Goal: Complete application form

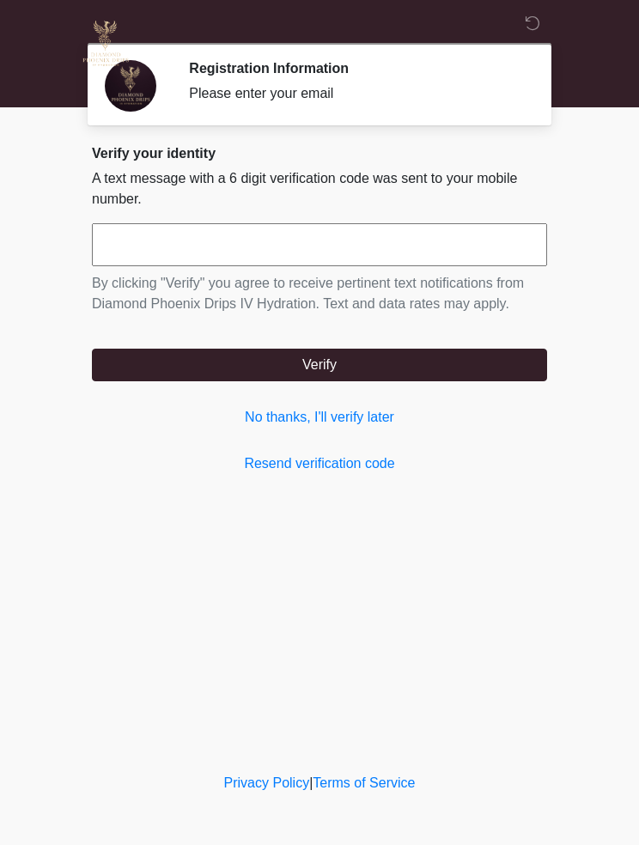
click at [449, 235] on input "text" at bounding box center [319, 244] width 455 height 43
type input "******"
click at [508, 372] on button "Verify" at bounding box center [319, 365] width 455 height 33
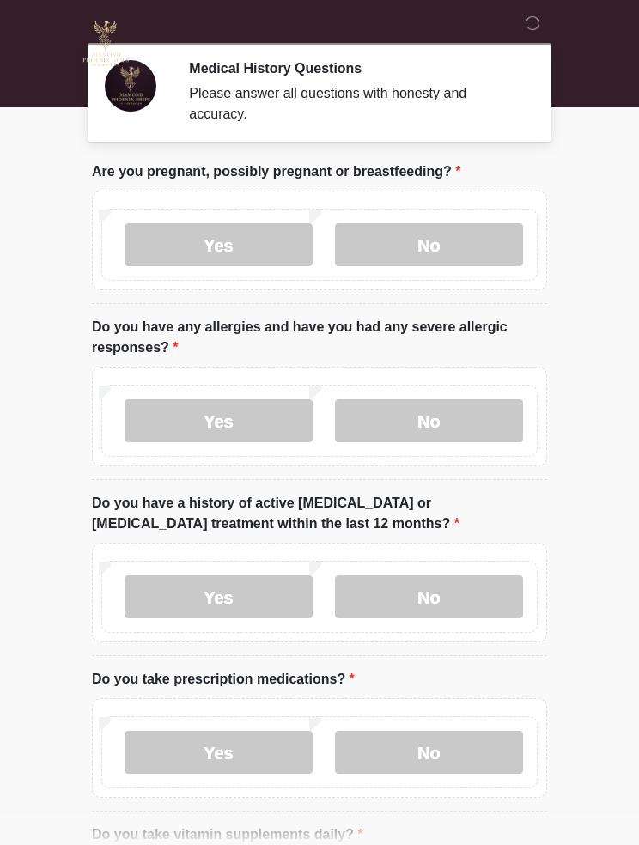
click at [515, 241] on label "No" at bounding box center [429, 244] width 188 height 43
click at [273, 416] on label "Yes" at bounding box center [219, 420] width 188 height 43
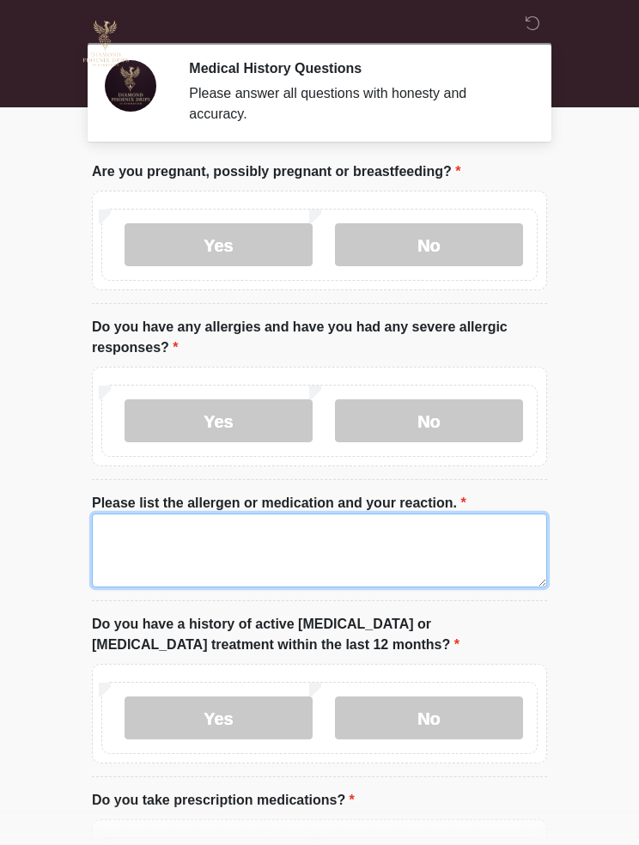
click at [401, 561] on textarea "Please list the allergen or medication and your reaction." at bounding box center [319, 551] width 455 height 74
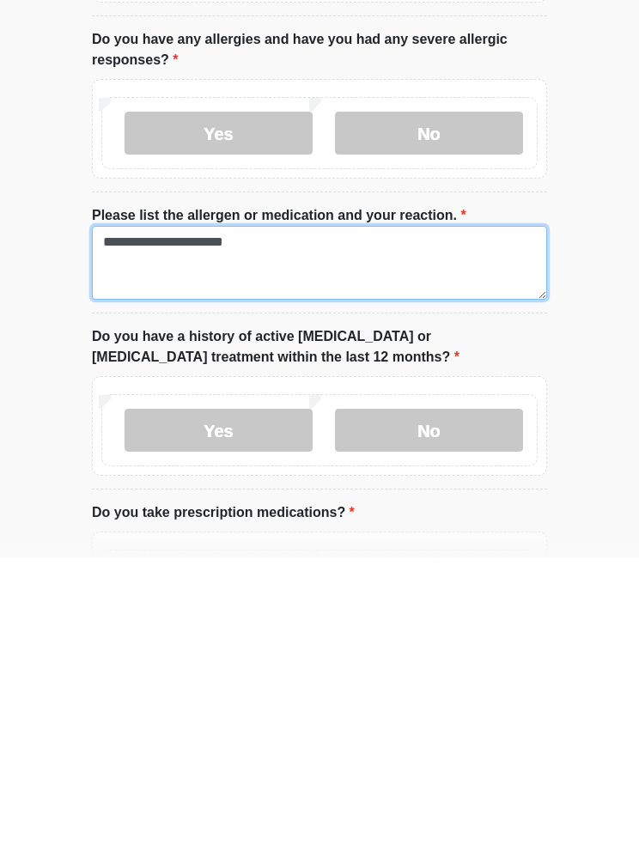
type textarea "**********"
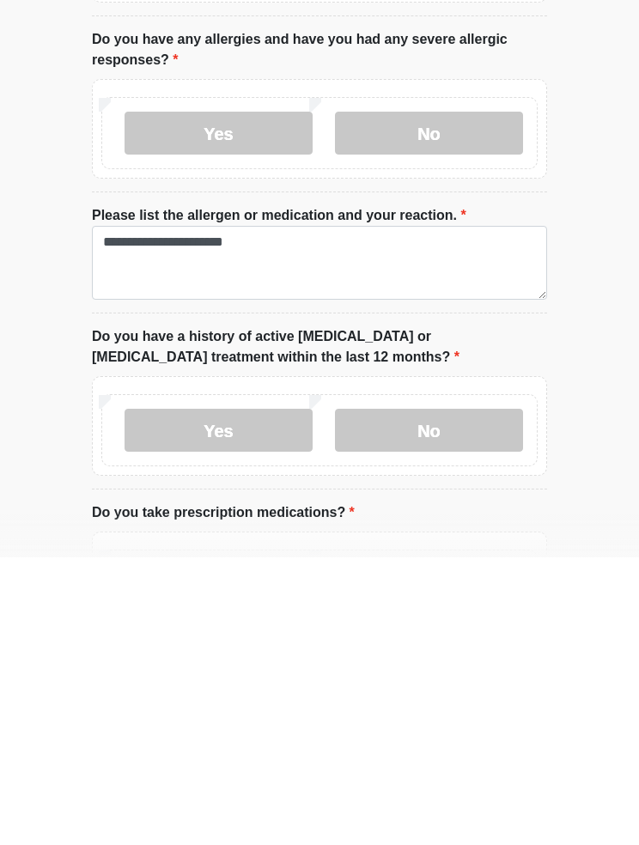
click at [487, 696] on label "No" at bounding box center [429, 717] width 188 height 43
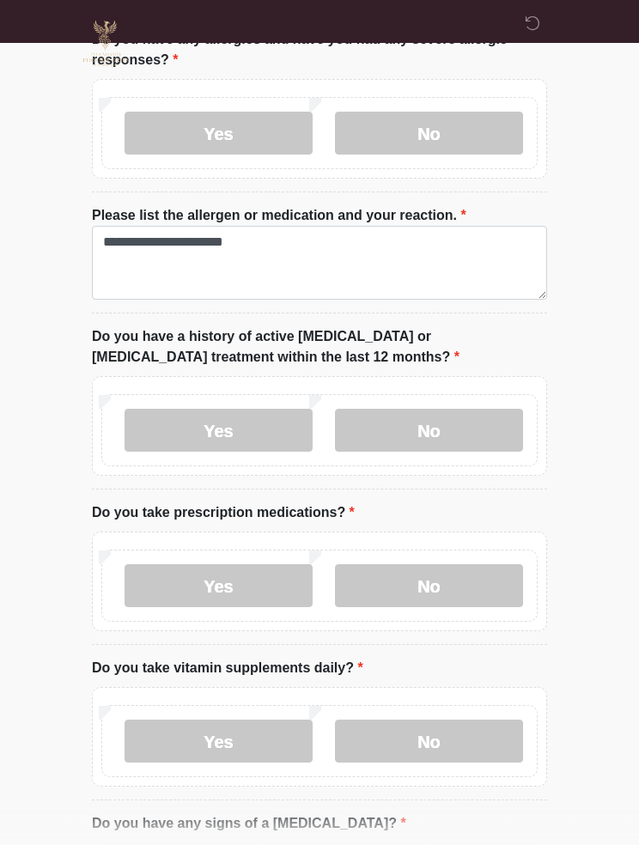
click at [275, 593] on label "Yes" at bounding box center [219, 585] width 188 height 43
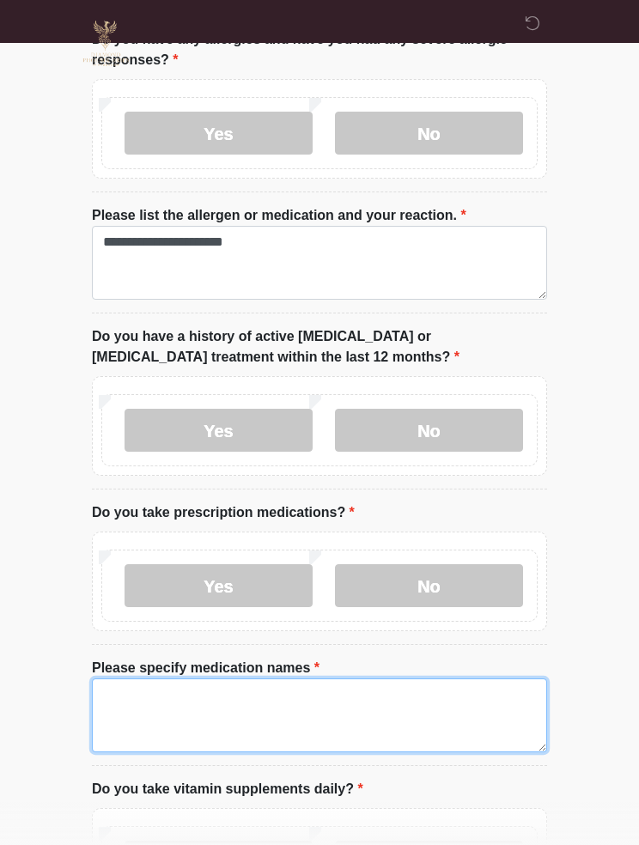
click at [383, 709] on textarea "Please specify medication names" at bounding box center [319, 715] width 455 height 74
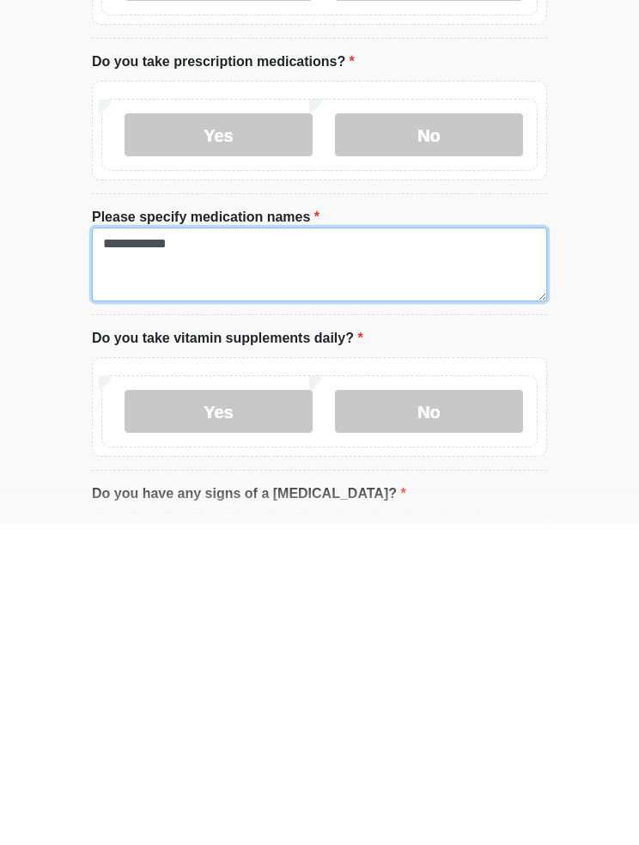
type textarea "**********"
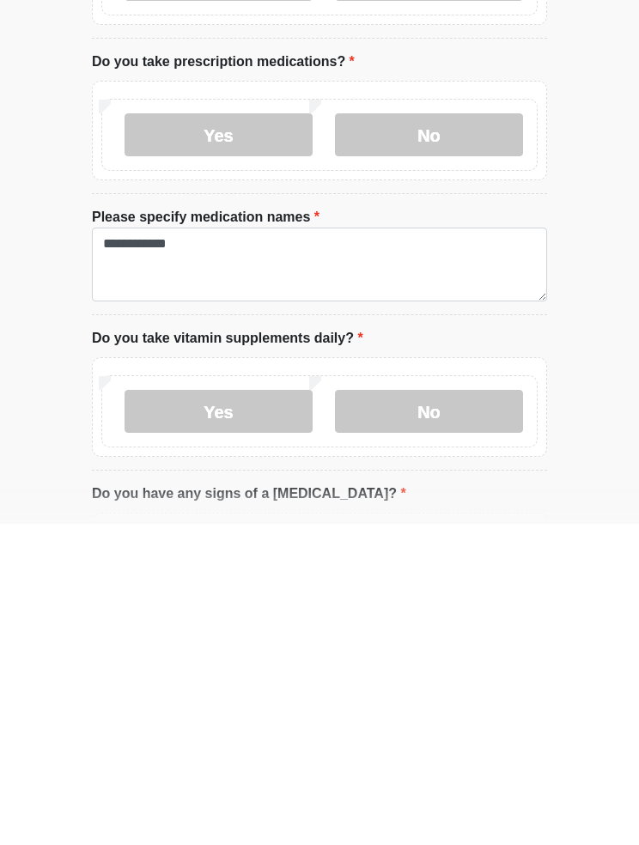
click at [276, 711] on label "Yes" at bounding box center [219, 732] width 188 height 43
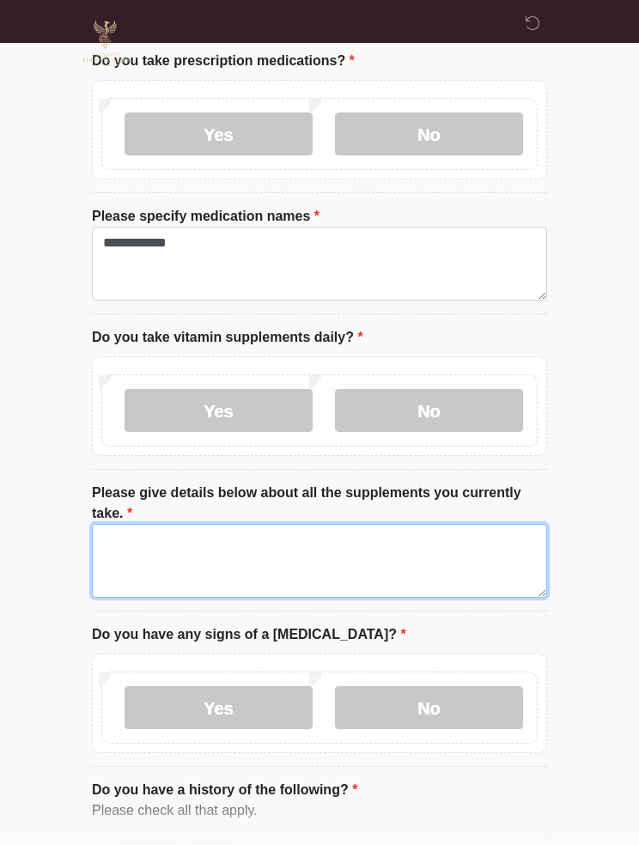
click at [379, 569] on textarea "Please give details below about all the supplements you currently take." at bounding box center [319, 561] width 455 height 74
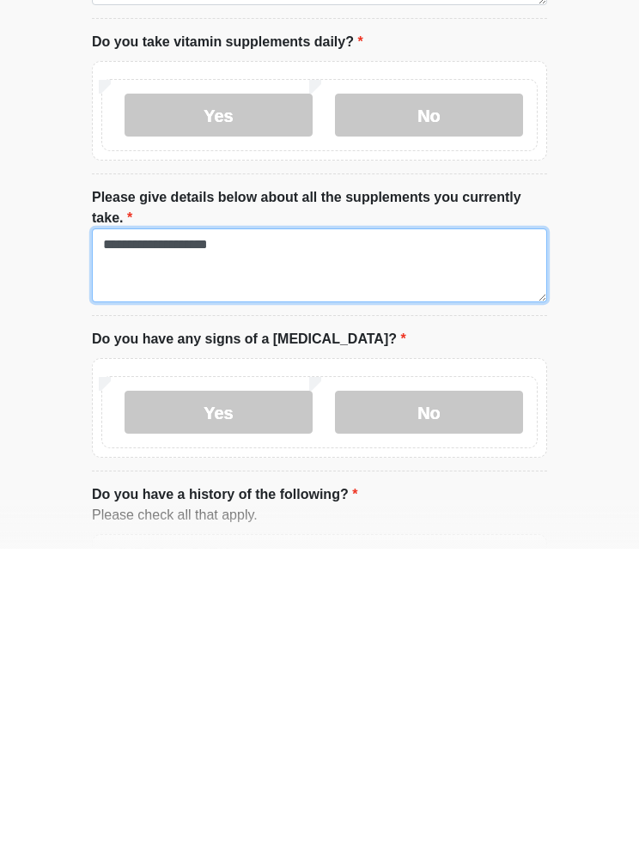
type textarea "**********"
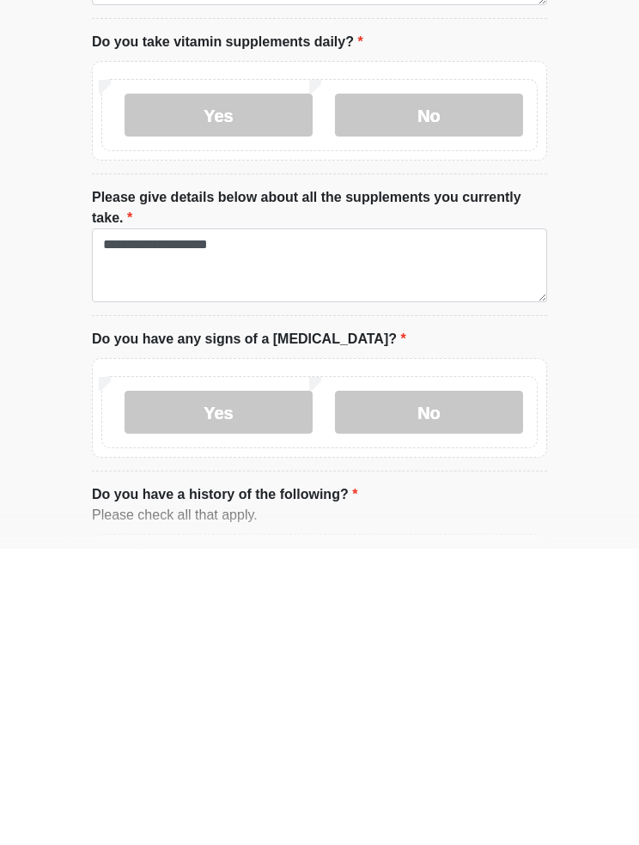
click at [509, 687] on label "No" at bounding box center [429, 708] width 188 height 43
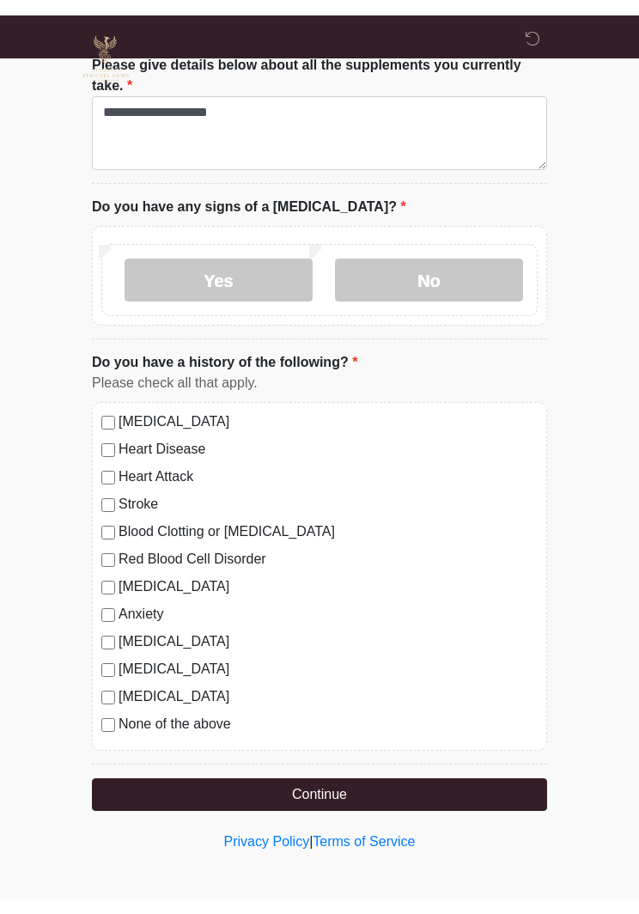
scroll to position [1153, 0]
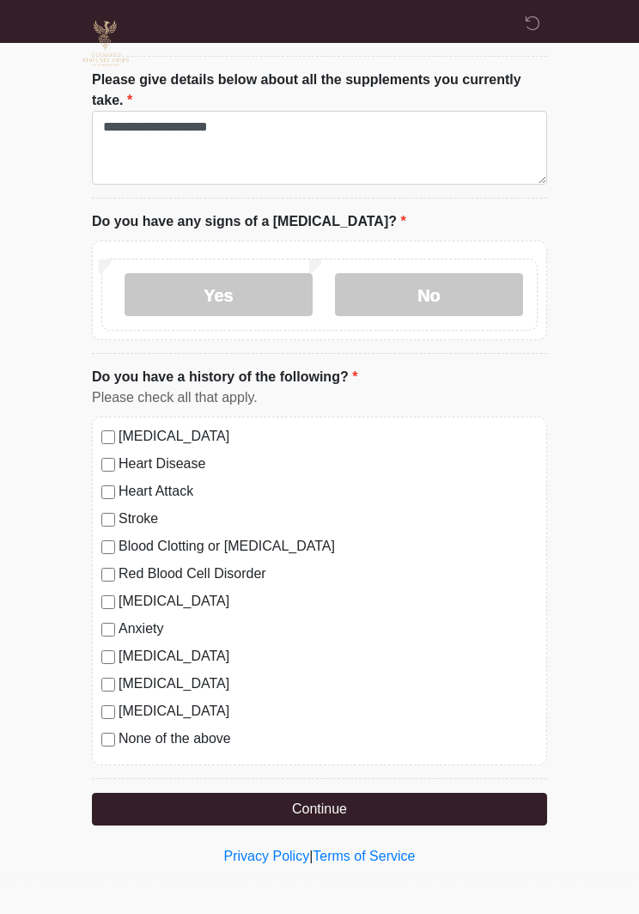
click at [231, 739] on label "None of the above" at bounding box center [328, 738] width 419 height 21
click at [301, 546] on label "Blood Clotting or [MEDICAL_DATA]" at bounding box center [328, 546] width 419 height 21
click at [208, 739] on label "None of the above" at bounding box center [328, 738] width 419 height 21
click at [356, 806] on button "Continue" at bounding box center [319, 809] width 455 height 33
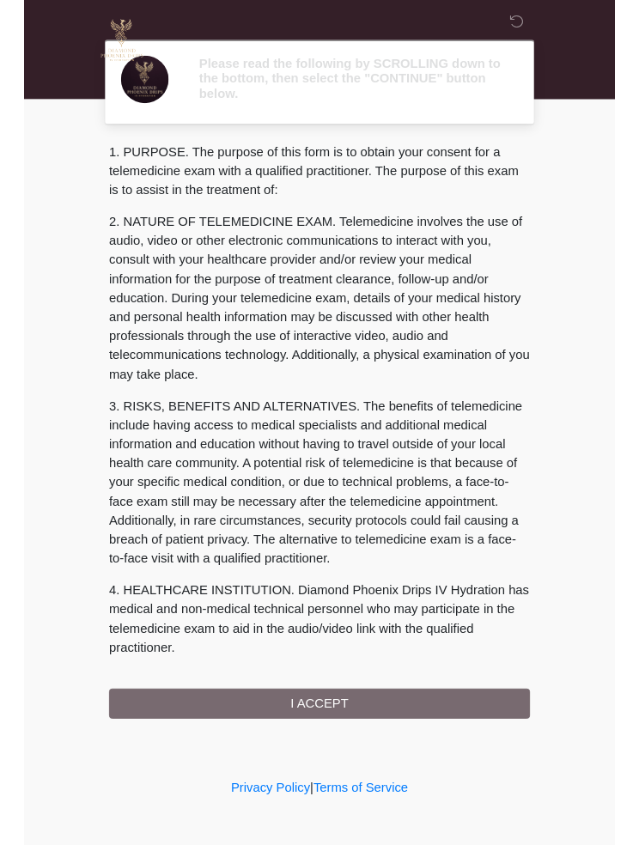
scroll to position [24, 0]
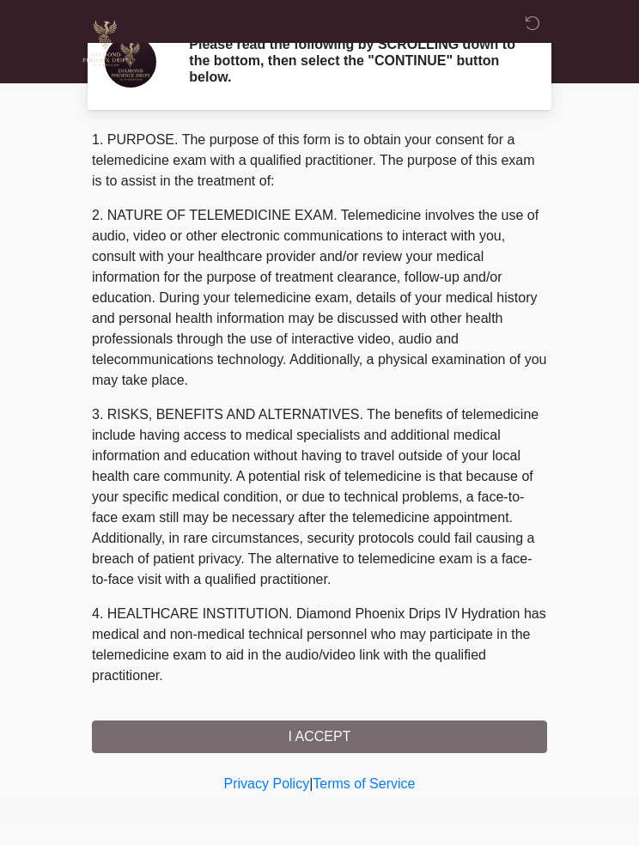
click at [398, 740] on div "1. PURPOSE. The purpose of this form is to obtain your consent for a telemedici…" at bounding box center [319, 441] width 455 height 623
click at [374, 733] on div "1. PURPOSE. The purpose of this form is to obtain your consent for a telemedici…" at bounding box center [319, 441] width 455 height 623
click at [321, 730] on div "1. PURPOSE. The purpose of this form is to obtain your consent for a telemedici…" at bounding box center [319, 441] width 455 height 623
click at [330, 735] on div "1. PURPOSE. The purpose of this form is to obtain your consent for a telemedici…" at bounding box center [319, 441] width 455 height 623
click at [315, 739] on div "1. PURPOSE. The purpose of this form is to obtain your consent for a telemedici…" at bounding box center [319, 441] width 455 height 623
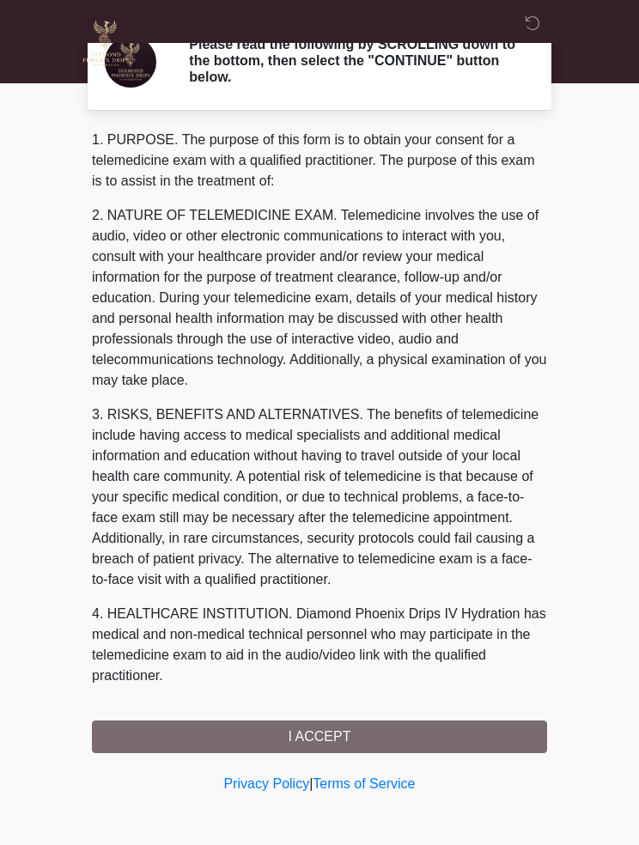
click at [325, 726] on div "1. PURPOSE. The purpose of this form is to obtain your consent for a telemedici…" at bounding box center [319, 441] width 455 height 623
click at [328, 739] on div "1. PURPOSE. The purpose of this form is to obtain your consent for a telemedici…" at bounding box center [319, 441] width 455 height 623
click at [267, 777] on link "Privacy Policy" at bounding box center [267, 783] width 86 height 15
click at [408, 782] on link "Terms of Service" at bounding box center [364, 783] width 102 height 15
click at [413, 727] on div "1. PURPOSE. The purpose of this form is to obtain your consent for a telemedici…" at bounding box center [319, 441] width 455 height 623
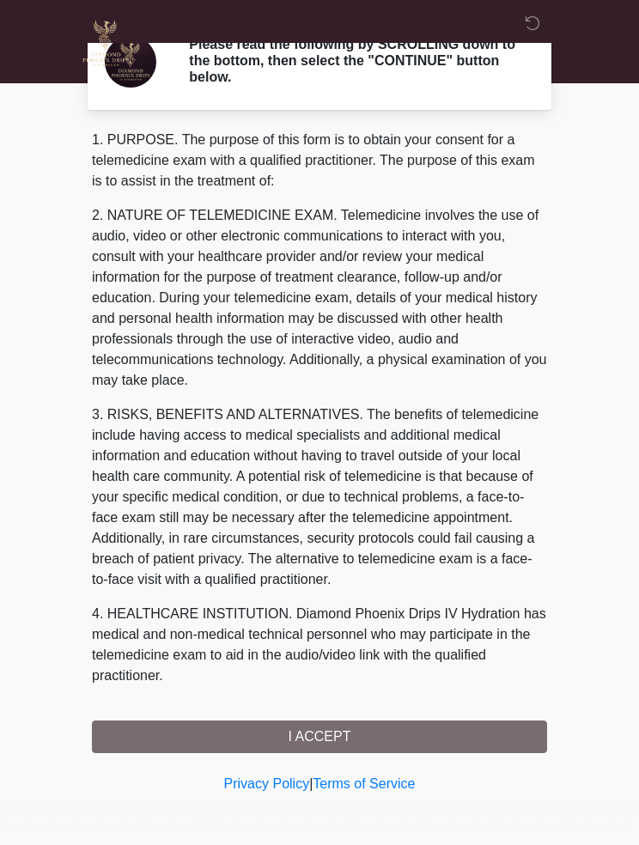
click at [359, 740] on div "1. PURPOSE. The purpose of this form is to obtain your consent for a telemedici…" at bounding box center [319, 441] width 455 height 623
click at [361, 737] on div "1. PURPOSE. The purpose of this form is to obtain your consent for a telemedici…" at bounding box center [319, 441] width 455 height 623
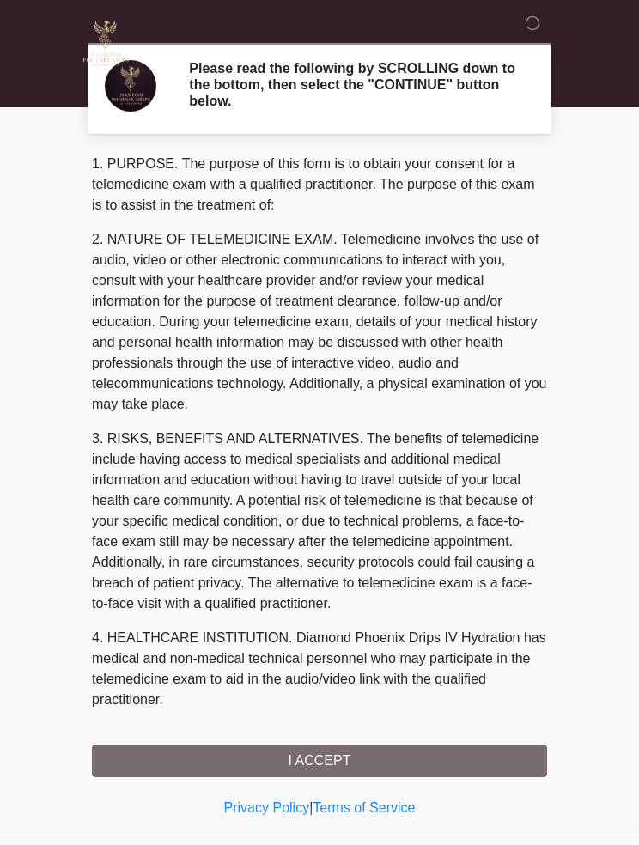
click at [341, 755] on div "1. PURPOSE. The purpose of this form is to obtain your consent for a telemedici…" at bounding box center [319, 465] width 455 height 623
click at [376, 532] on p "3. RISKS, BENEFITS AND ALTERNATIVES. The benefits of telemedicine include havin…" at bounding box center [319, 522] width 455 height 186
click at [384, 656] on p "4. HEALTHCARE INSTITUTION. Diamond Phoenix Drips IV Hydration has medical and n…" at bounding box center [319, 669] width 455 height 82
click at [357, 767] on div "1. PURPOSE. The purpose of this form is to obtain your consent for a telemedici…" at bounding box center [319, 465] width 455 height 623
click at [356, 766] on div "1. PURPOSE. The purpose of this form is to obtain your consent for a telemedici…" at bounding box center [319, 465] width 455 height 623
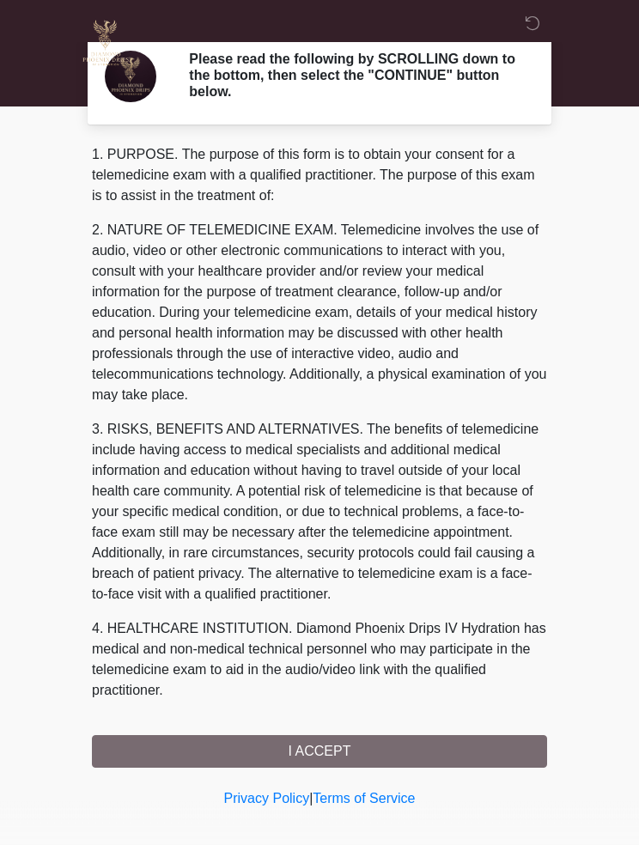
scroll to position [24, 0]
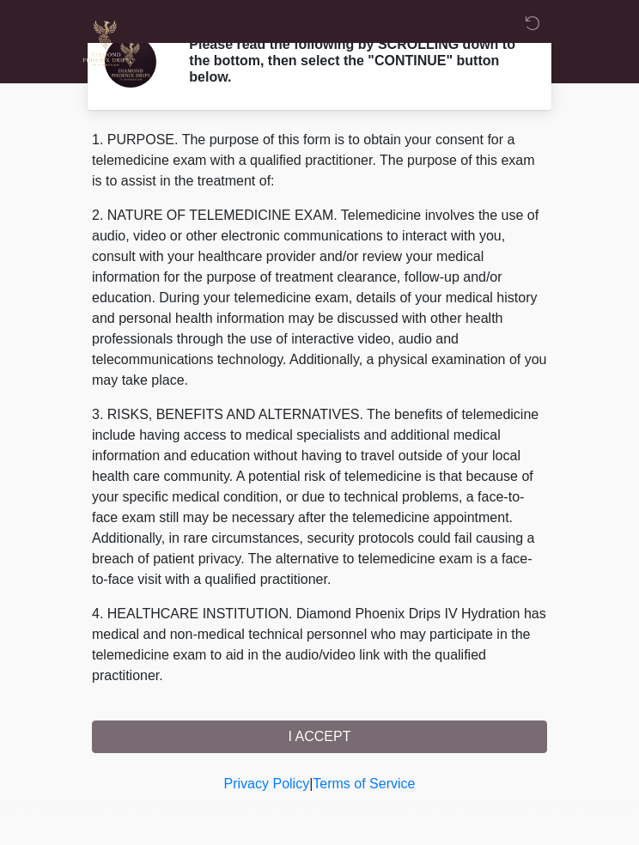
click at [283, 782] on link "Privacy Policy" at bounding box center [267, 783] width 86 height 15
click at [411, 745] on div "1. PURPOSE. The purpose of this form is to obtain your consent for a telemedici…" at bounding box center [319, 441] width 455 height 623
click at [419, 738] on div "1. PURPOSE. The purpose of this form is to obtain your consent for a telemedici…" at bounding box center [319, 441] width 455 height 623
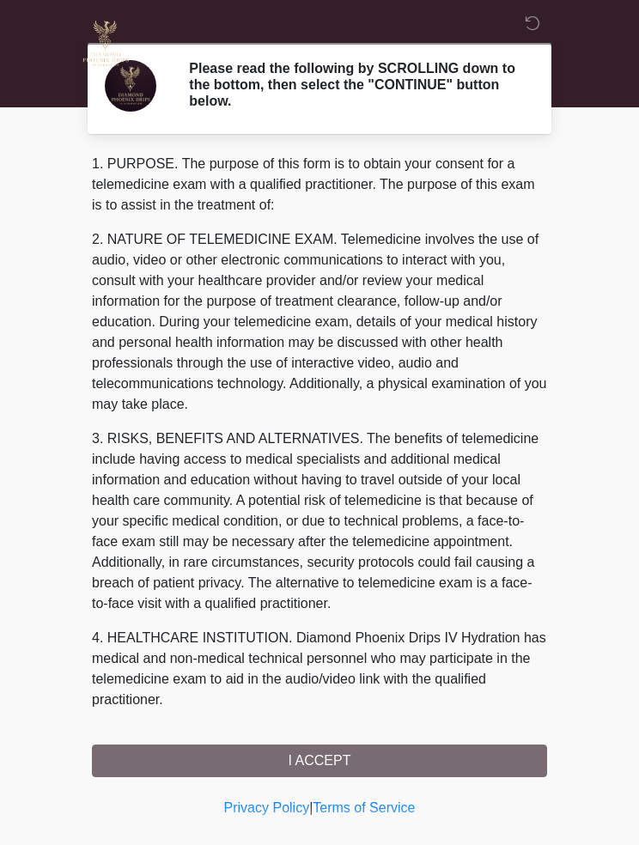
click at [498, 763] on div "1. PURPOSE. The purpose of this form is to obtain your consent for a telemedici…" at bounding box center [319, 465] width 455 height 623
click at [496, 745] on div "1. PURPOSE. The purpose of this form is to obtain your consent for a telemedici…" at bounding box center [319, 465] width 455 height 623
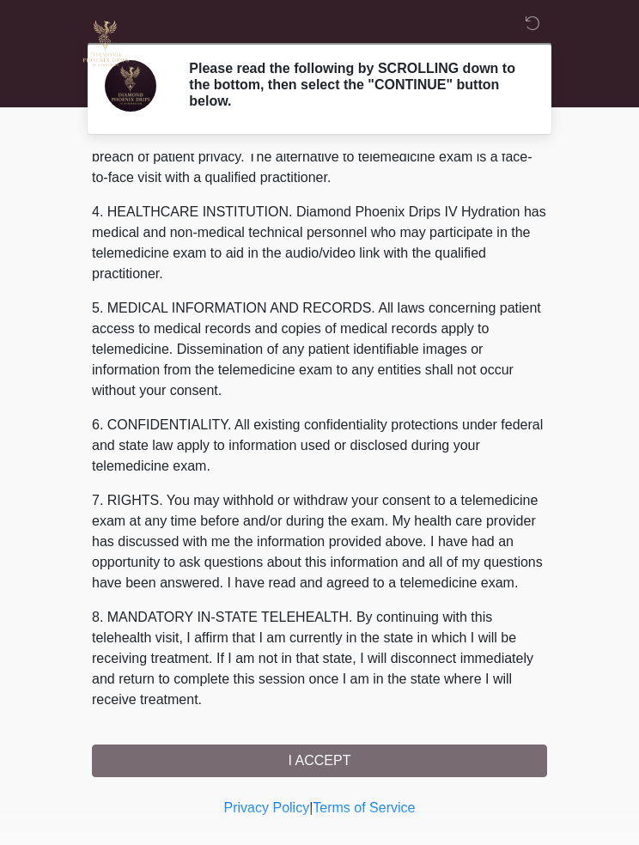
scroll to position [447, 0]
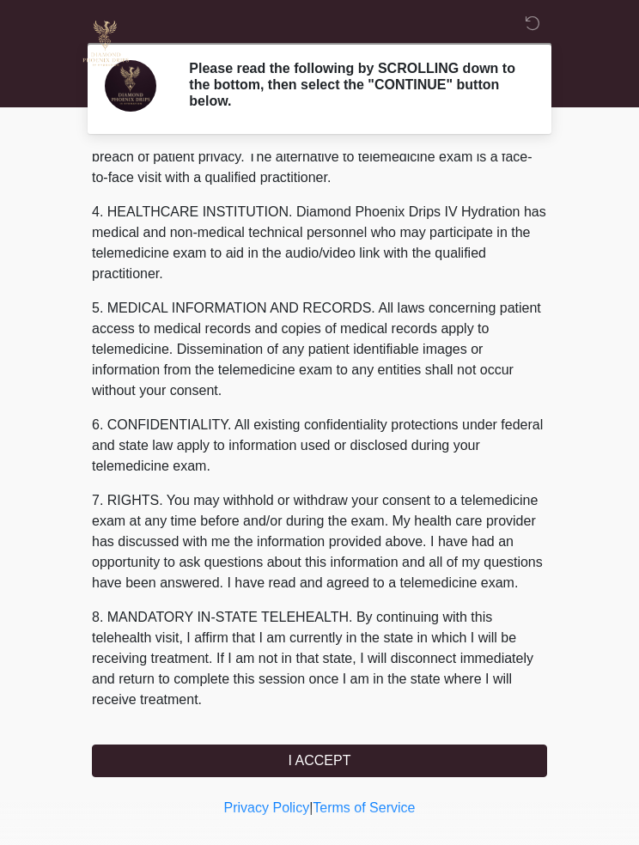
click at [470, 753] on button "I ACCEPT" at bounding box center [319, 761] width 455 height 33
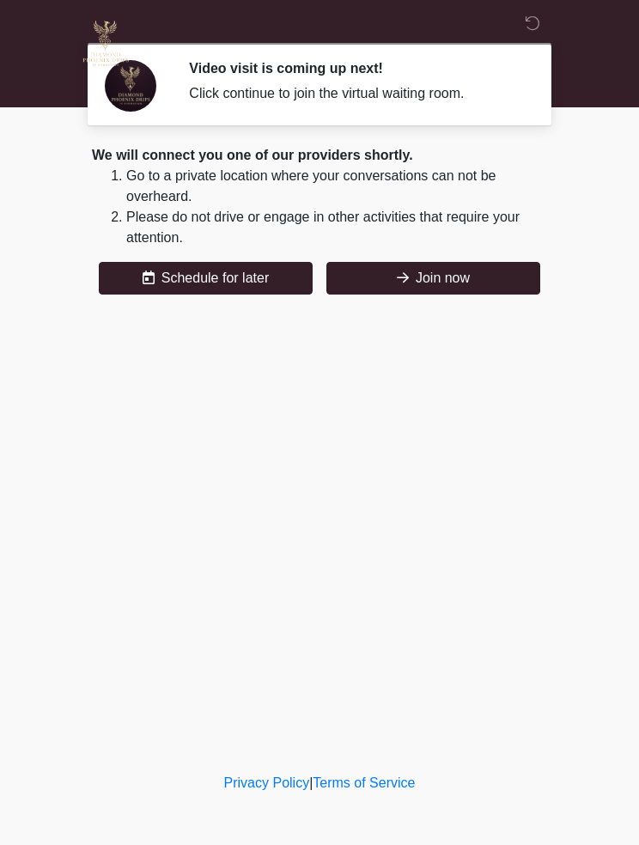
click at [496, 279] on button "Join now" at bounding box center [433, 278] width 214 height 33
